Goal: Task Accomplishment & Management: Use online tool/utility

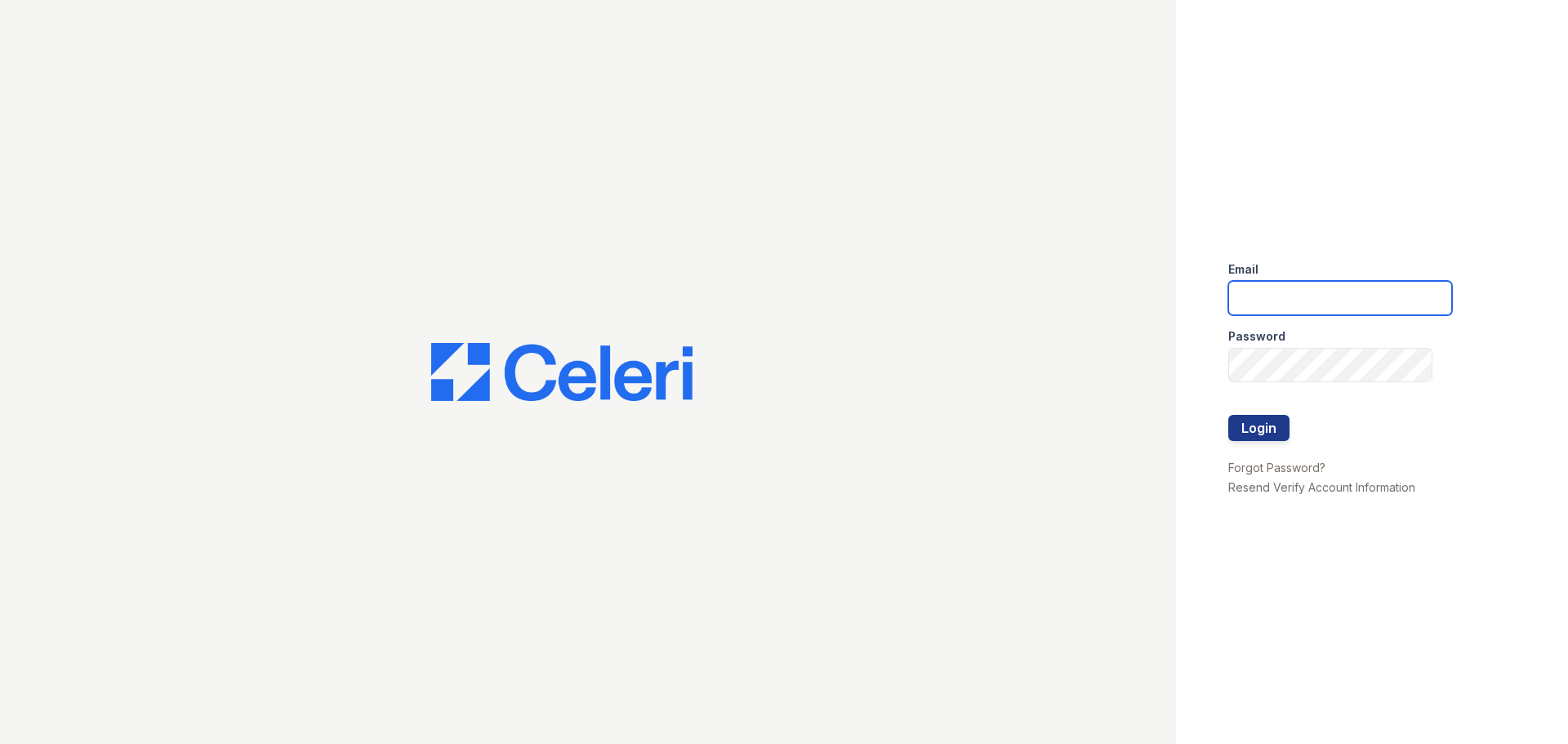
type input "[EMAIL_ADDRESS][DOMAIN_NAME]"
click at [1254, 433] on button "Login" at bounding box center [1259, 428] width 62 height 26
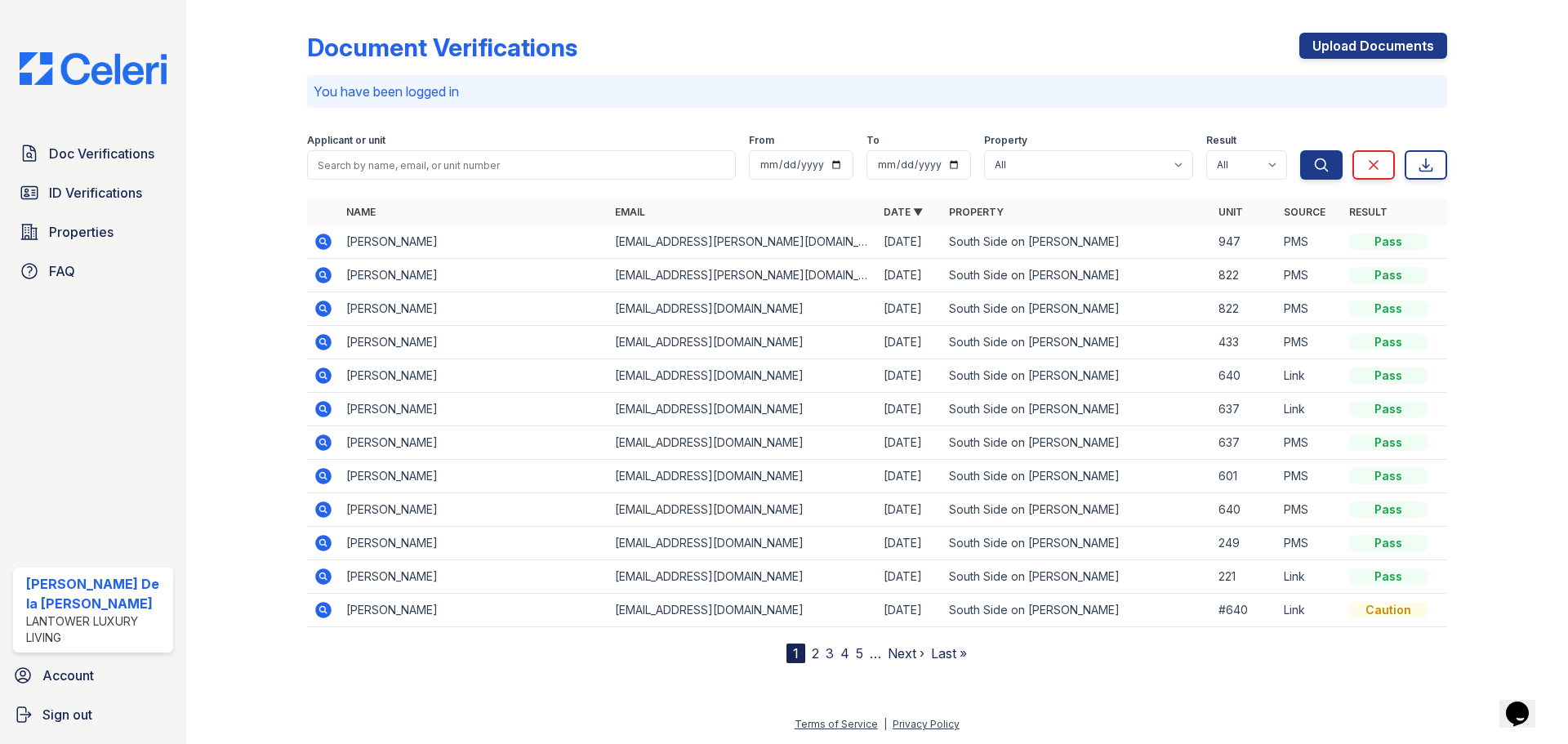
click at [58, 192] on span "ID Verifications" at bounding box center [96, 192] width 93 height 20
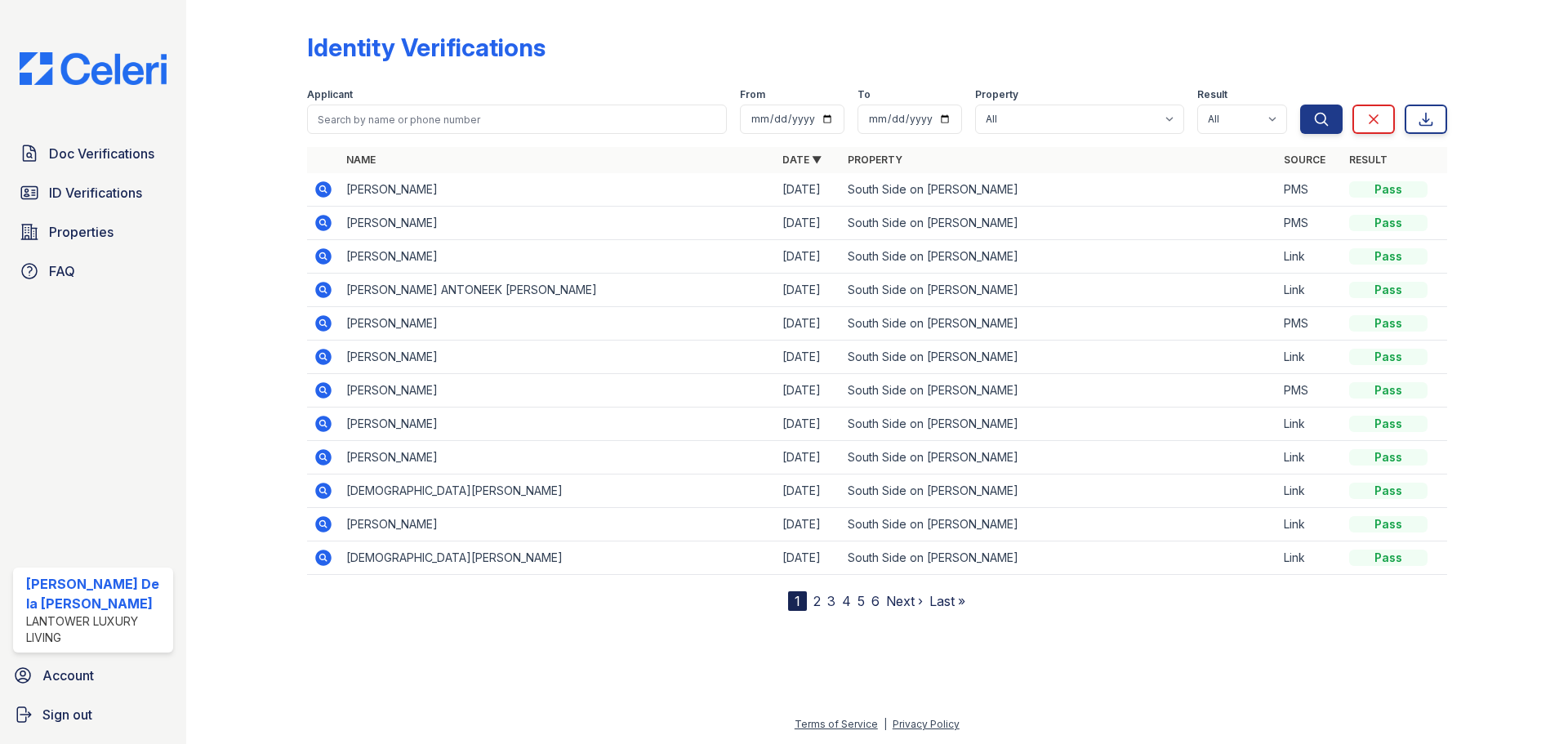
click at [59, 233] on span "Properties" at bounding box center [81, 231] width 64 height 20
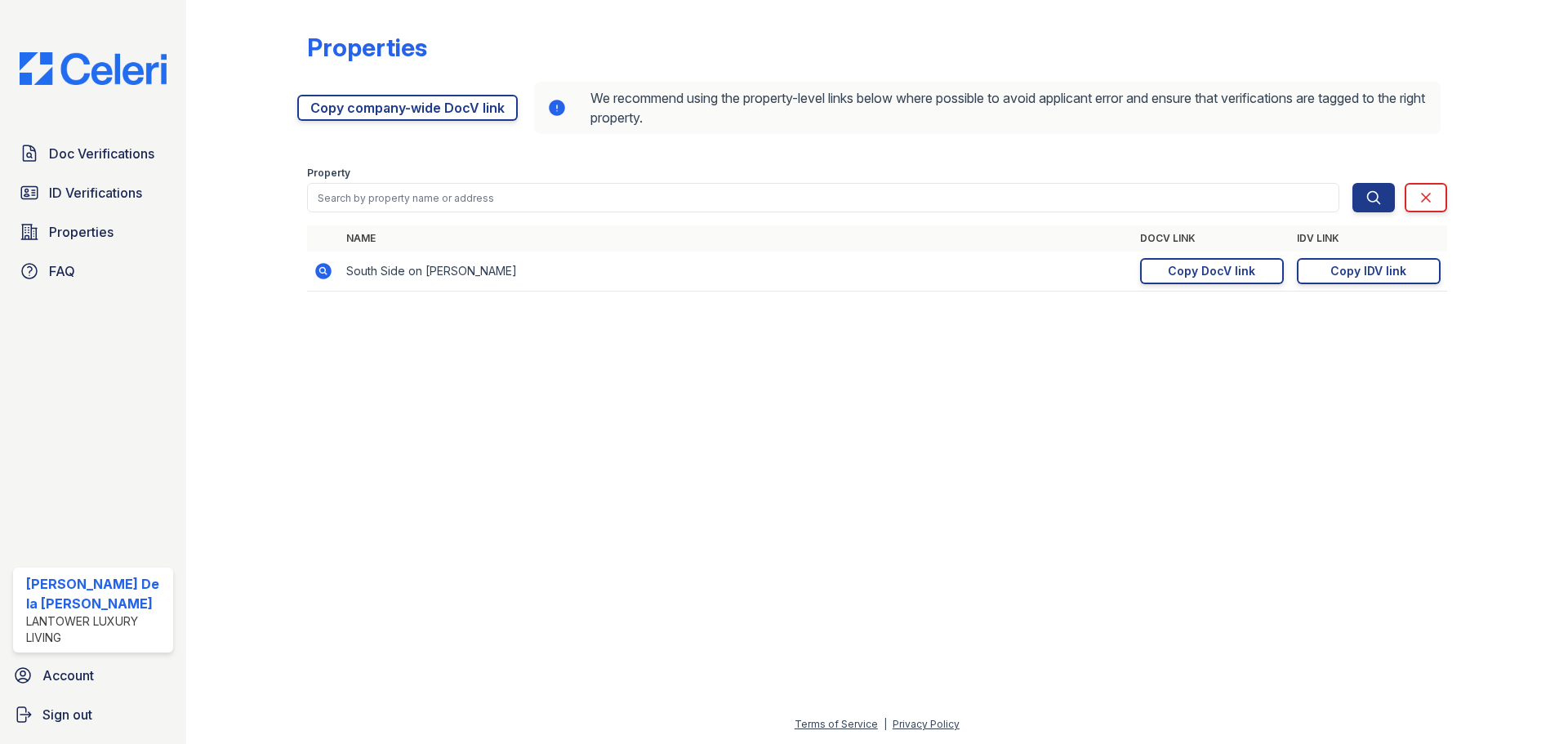
click at [1367, 274] on div "Copy IDV link" at bounding box center [1367, 271] width 76 height 17
